Goal: Find specific page/section: Find specific page/section

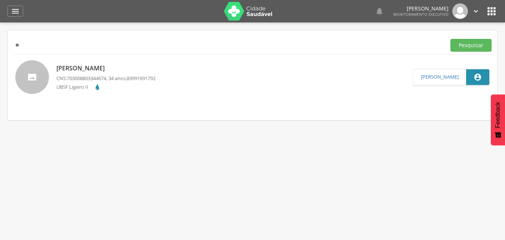
type input "*"
click at [450, 39] on button "Pesquisar" at bounding box center [470, 45] width 41 height 13
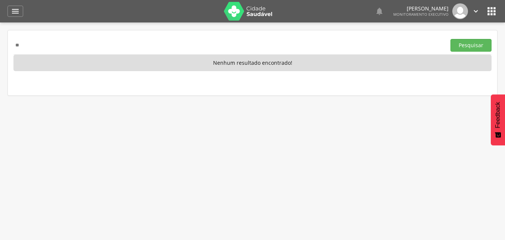
type input "*"
click at [450, 39] on button "Pesquisar" at bounding box center [470, 45] width 41 height 13
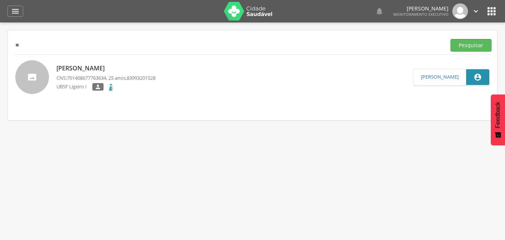
type input "*"
click at [450, 39] on button "Pesquisar" at bounding box center [470, 45] width 41 height 13
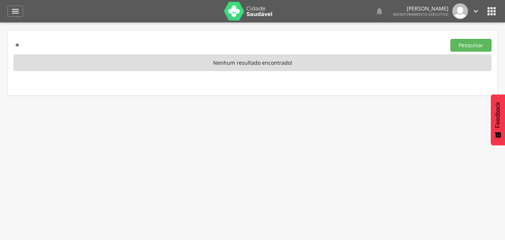
type input "*"
click at [450, 39] on button "Pesquisar" at bounding box center [470, 45] width 41 height 13
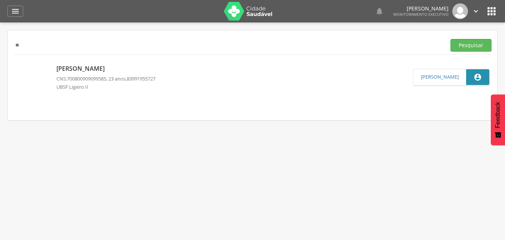
type input "*"
type input "**********"
click at [450, 39] on button "Pesquisar" at bounding box center [470, 45] width 41 height 13
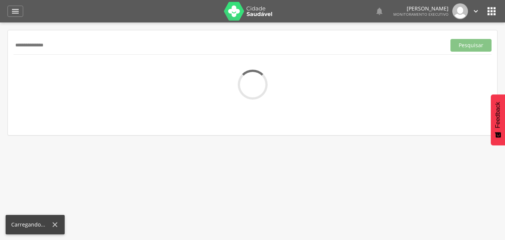
click at [450, 39] on button "Pesquisar" at bounding box center [470, 45] width 41 height 13
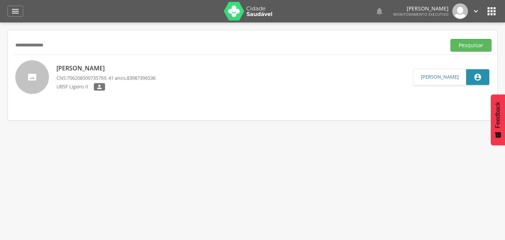
drag, startPoint x: 76, startPoint y: 47, endPoint x: 0, endPoint y: 44, distance: 76.3
click at [0, 44] on div " Supervisão  Distritos  Ubs Coordenador: - Queimadas / PB Intervalo de Tempo…" at bounding box center [252, 142] width 505 height 240
click at [450, 39] on button "Pesquisar" at bounding box center [470, 45] width 41 height 13
type input "*"
type input "**********"
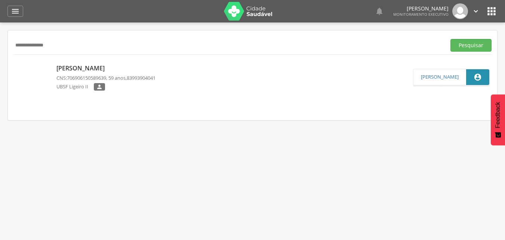
click at [450, 39] on button "Pesquisar" at bounding box center [470, 45] width 41 height 13
click at [302, 236] on div " Supervisão  Distritos  Ubs Coordenador: - Queimadas / PB Intervalo de Tempo…" at bounding box center [252, 142] width 505 height 240
drag, startPoint x: 78, startPoint y: 46, endPoint x: 0, endPoint y: 47, distance: 77.7
click at [0, 47] on div " Supervisão  Distritos  Ubs Coordenador: - Queimadas / PB Intervalo de Tempo…" at bounding box center [252, 142] width 505 height 240
click at [450, 39] on button "Pesquisar" at bounding box center [470, 45] width 41 height 13
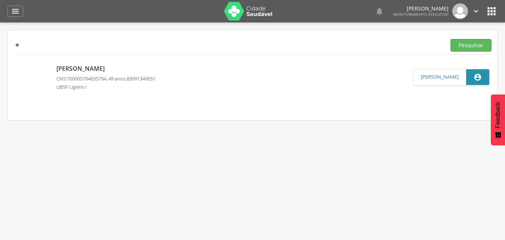
type input "*"
type input "**********"
click at [450, 39] on button "Pesquisar" at bounding box center [470, 45] width 41 height 13
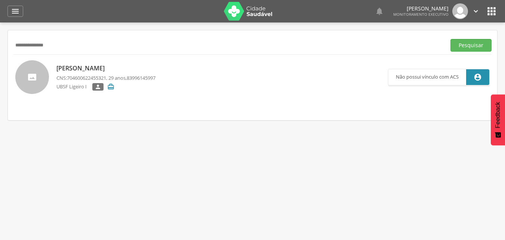
drag, startPoint x: 92, startPoint y: 41, endPoint x: 0, endPoint y: 43, distance: 92.0
click at [0, 43] on div " Supervisão  Distritos  Ubs Coordenador: - Queimadas / PB Intervalo de Tempo…" at bounding box center [252, 142] width 505 height 240
click at [114, 68] on p "[PERSON_NAME]" at bounding box center [105, 68] width 99 height 9
type input "**********"
